Goal: Task Accomplishment & Management: Use online tool/utility

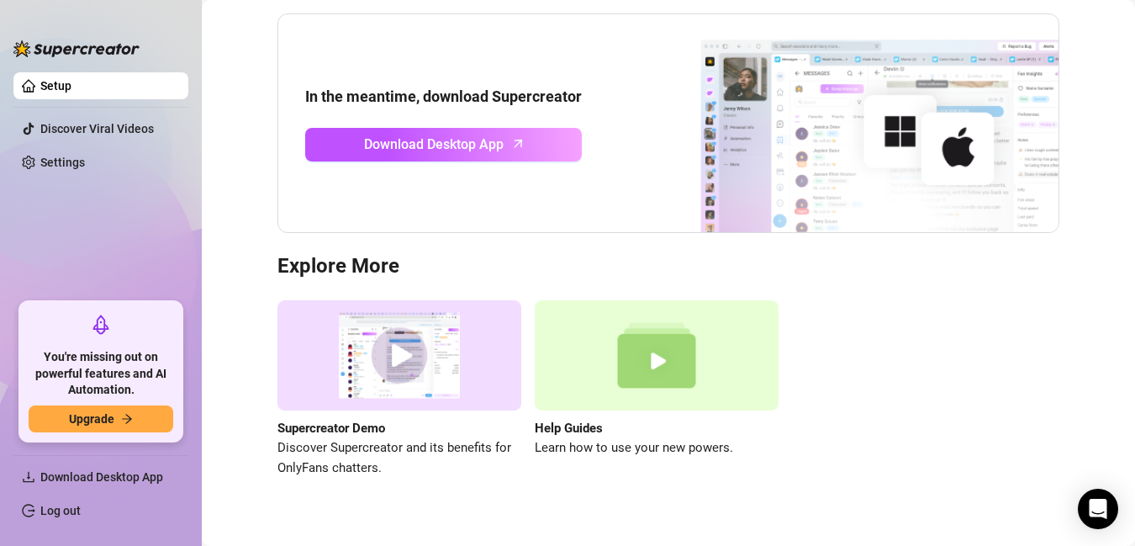
scroll to position [168, 0]
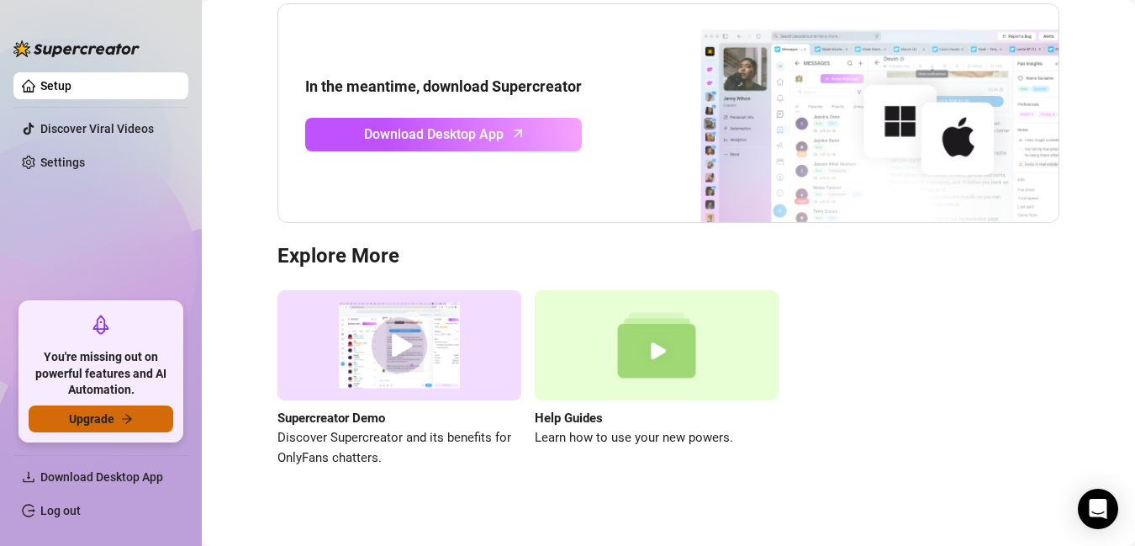
click at [119, 425] on button "Upgrade" at bounding box center [101, 418] width 145 height 27
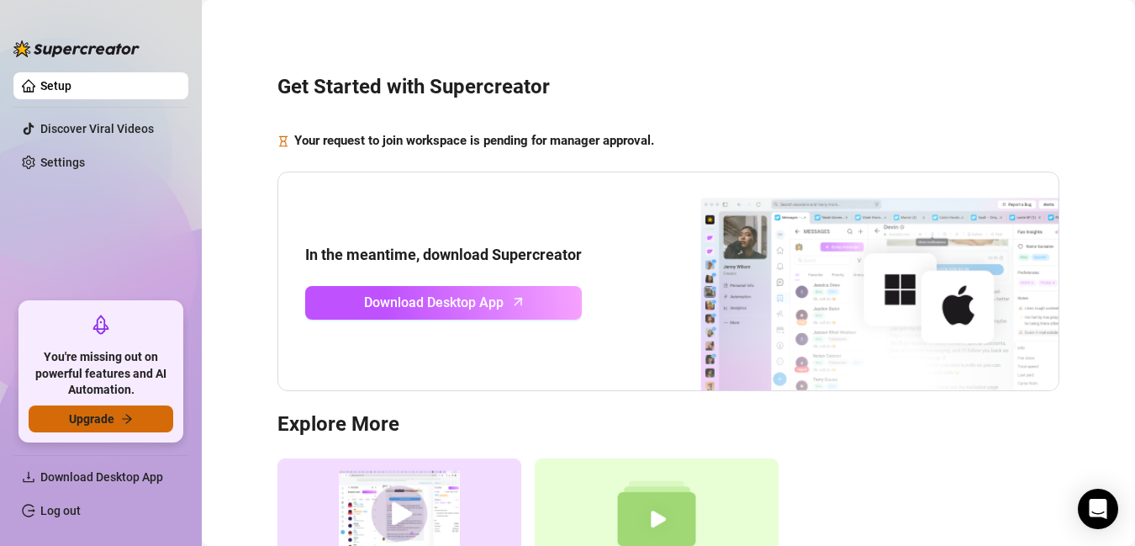
click at [131, 416] on icon "arrow-right" at bounding box center [127, 419] width 12 height 12
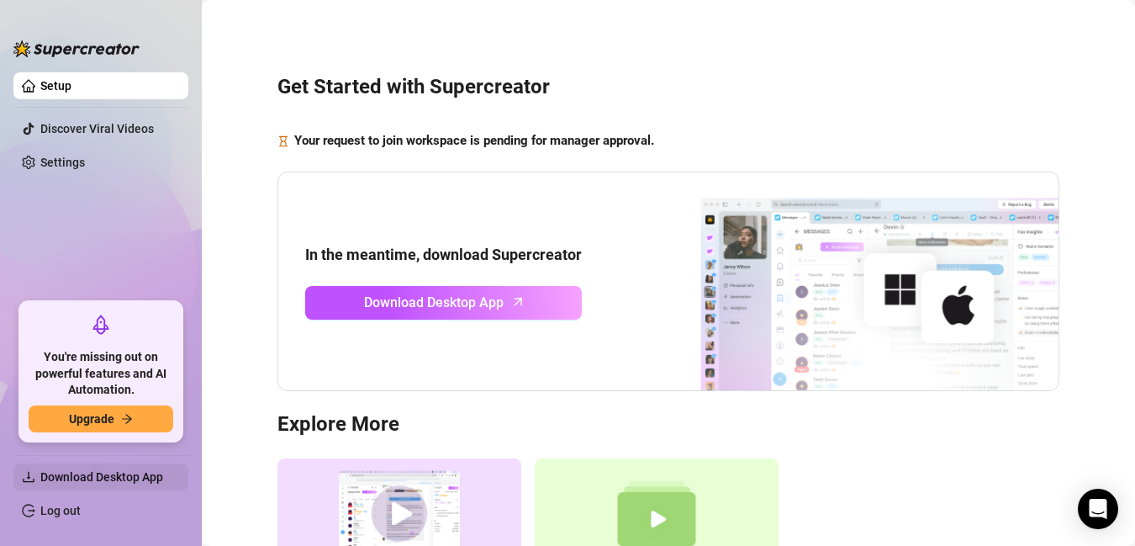
click at [124, 474] on span "Download Desktop App" at bounding box center [101, 476] width 123 height 13
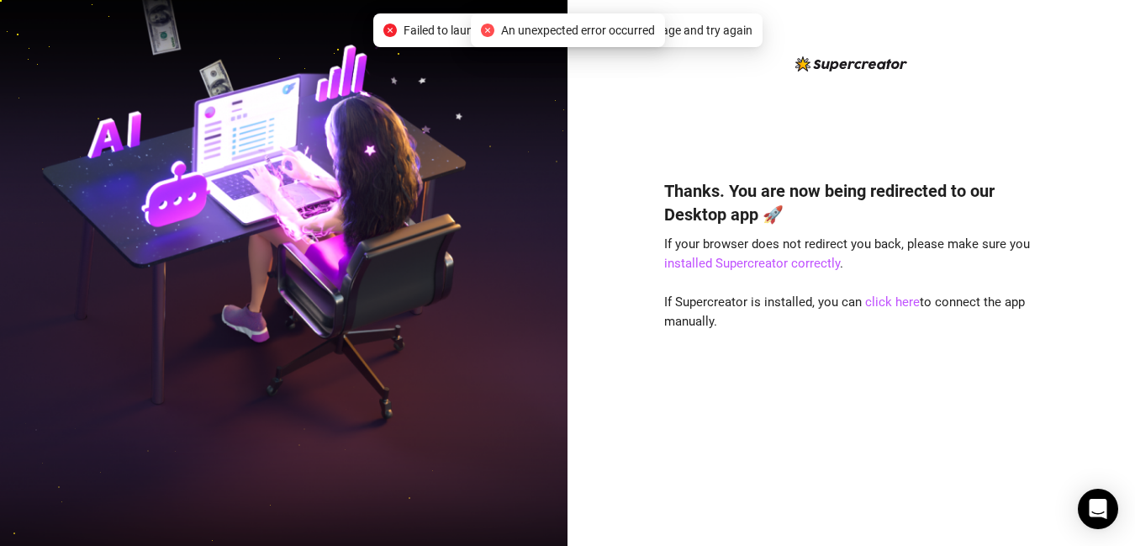
click at [435, 37] on span "Failed to launch desktop app. Please refresh the page and try again" at bounding box center [578, 30] width 349 height 18
